Goal: Download file/media

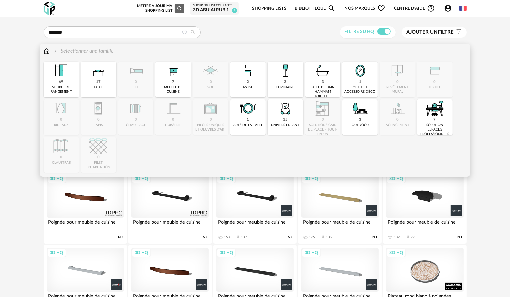
click at [46, 52] on img at bounding box center [47, 51] width 6 height 8
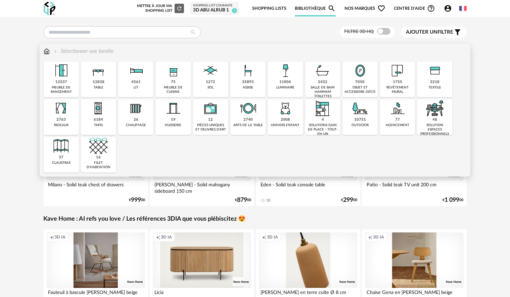
click at [435, 80] on div "3218" at bounding box center [434, 82] width 9 height 5
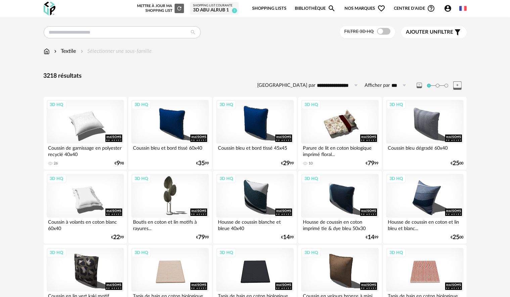
click at [47, 55] on div "Textile Sélectionner une sous-famille" at bounding box center [255, 54] width 423 height 14
click at [48, 51] on img at bounding box center [47, 51] width 6 height 8
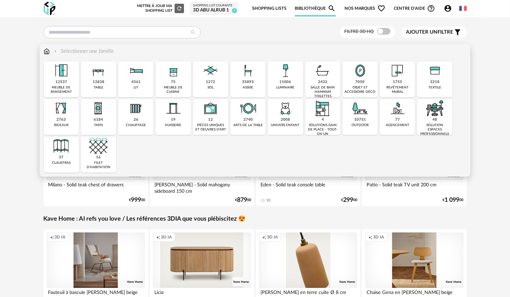
click at [361, 77] on img at bounding box center [360, 70] width 18 height 18
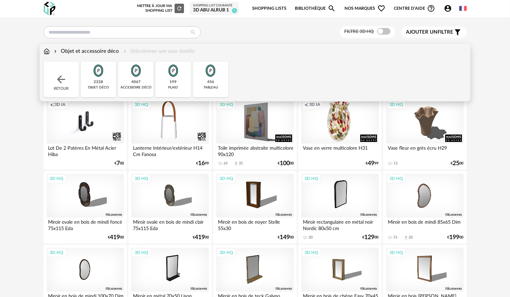
click at [108, 76] on div "2328 objet déco" at bounding box center [98, 79] width 35 height 36
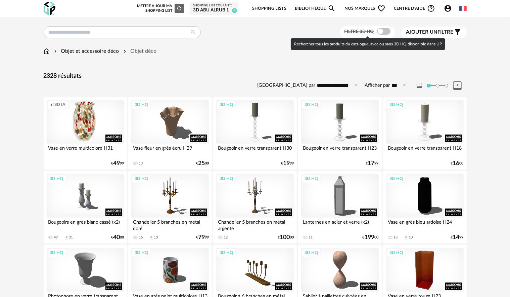
click at [382, 29] on span at bounding box center [383, 31] width 13 height 7
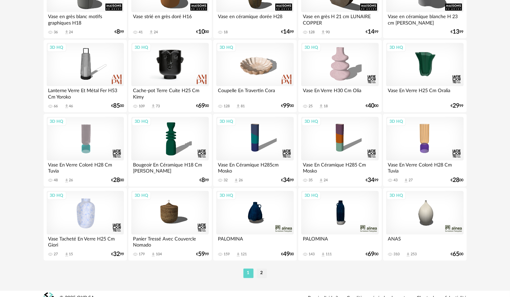
scroll to position [1323, 0]
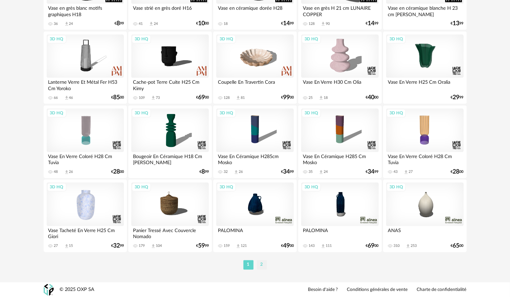
click at [265, 262] on li "2" at bounding box center [262, 264] width 10 height 9
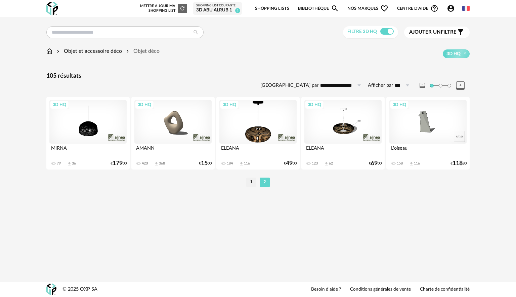
click at [99, 130] on div "3D HQ" at bounding box center [87, 122] width 77 height 44
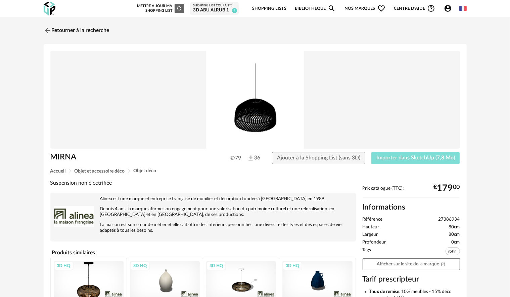
click at [429, 153] on button "Importer dans SketchUp (7,8 Mo)" at bounding box center [416, 158] width 89 height 12
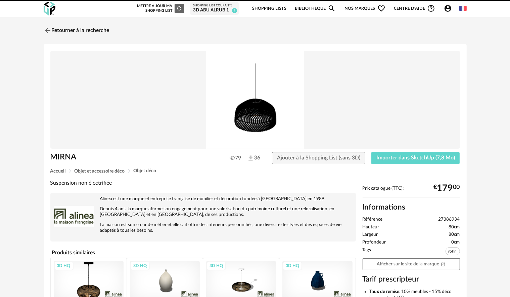
drag, startPoint x: 246, startPoint y: 144, endPoint x: 410, endPoint y: 140, distance: 164.4
